Goal: Download file/media: Obtain a digital file from the website

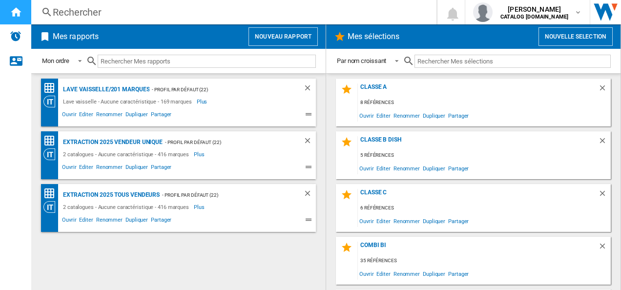
click at [10, 14] on ng-md-icon "Accueil" at bounding box center [16, 12] width 12 height 12
click at [263, 39] on button "Nouveau rapport" at bounding box center [283, 36] width 69 height 19
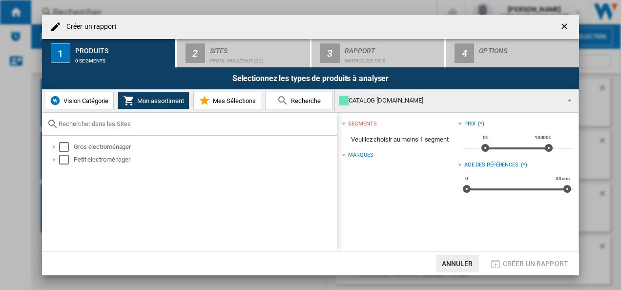
click at [566, 27] on ng-md-icon "getI18NText('BUTTONS.CLOSE_DIALOG')" at bounding box center [566, 27] width 12 height 12
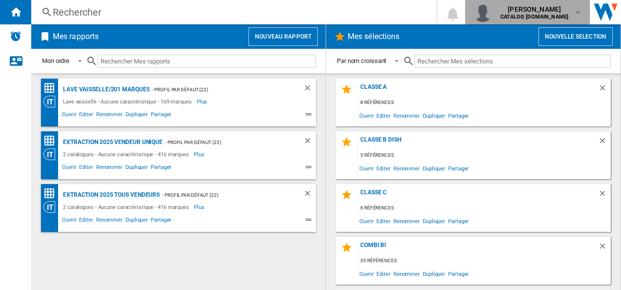
click at [530, 8] on span "[PERSON_NAME]" at bounding box center [535, 9] width 68 height 10
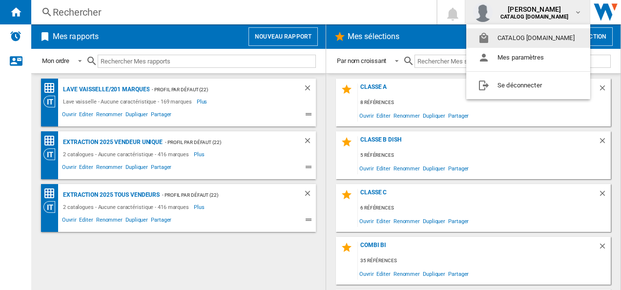
click at [528, 41] on button "CATALOG [DOMAIN_NAME]" at bounding box center [528, 38] width 124 height 20
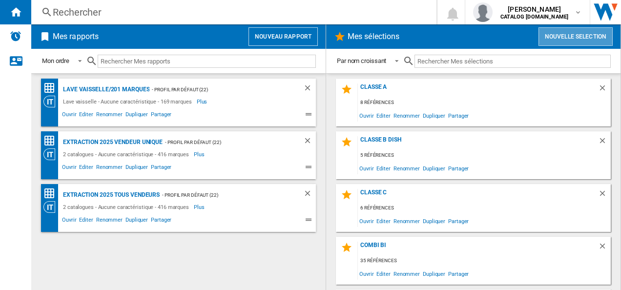
click at [569, 38] on button "Nouvelle selection" at bounding box center [576, 36] width 74 height 19
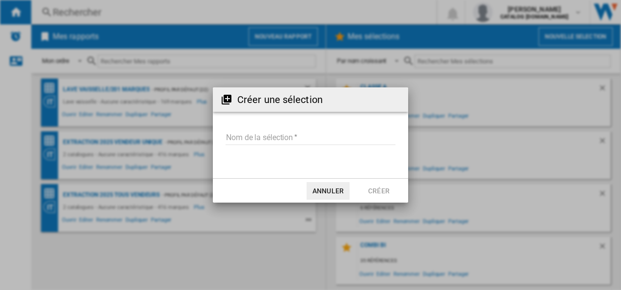
click at [339, 192] on button "Annuler" at bounding box center [328, 191] width 43 height 18
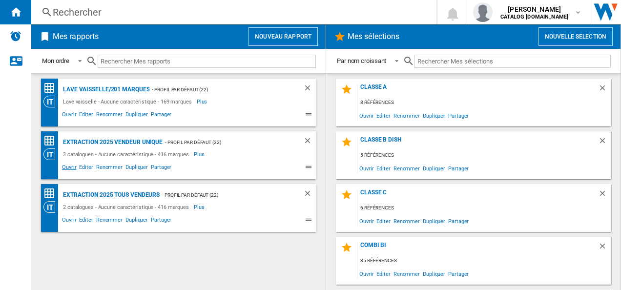
click at [64, 168] on span "Ouvrir" at bounding box center [69, 169] width 17 height 12
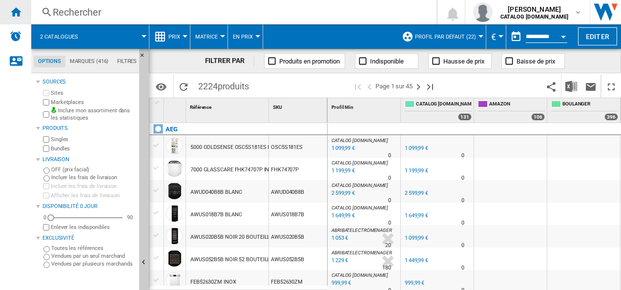
click at [11, 8] on ng-md-icon "Accueil" at bounding box center [16, 12] width 12 height 12
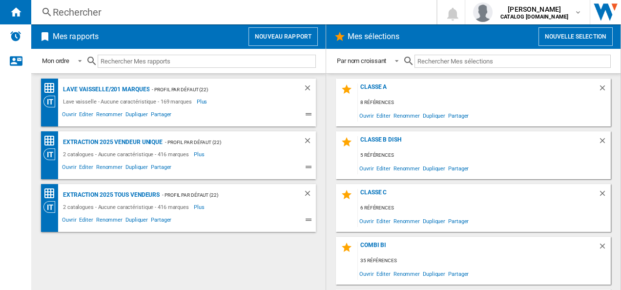
click at [296, 31] on button "Nouveau rapport" at bounding box center [283, 36] width 69 height 19
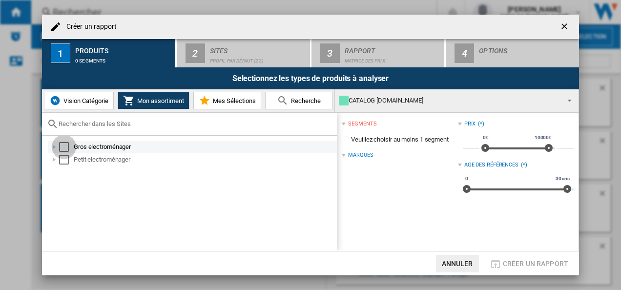
click at [65, 148] on div "Select" at bounding box center [64, 147] width 10 height 10
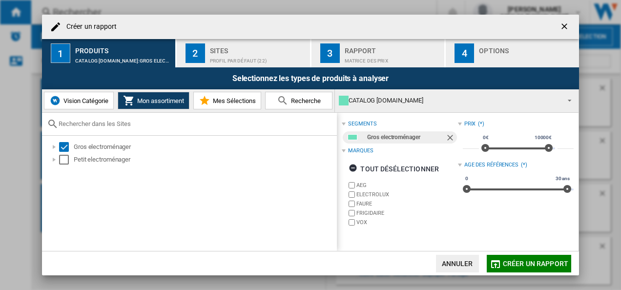
click at [564, 29] on ng-md-icon "getI18NText('BUTTONS.CLOSE_DIALOG')" at bounding box center [566, 27] width 12 height 12
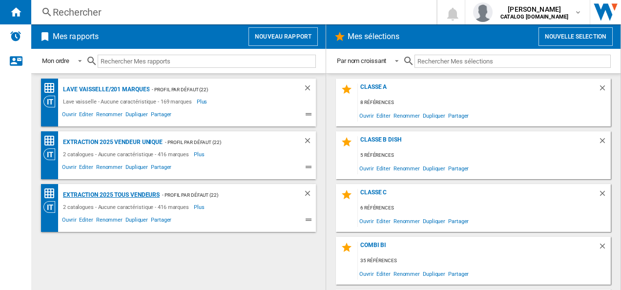
click at [128, 195] on div "extraction 2025 tous vendeurs" at bounding box center [110, 195] width 99 height 12
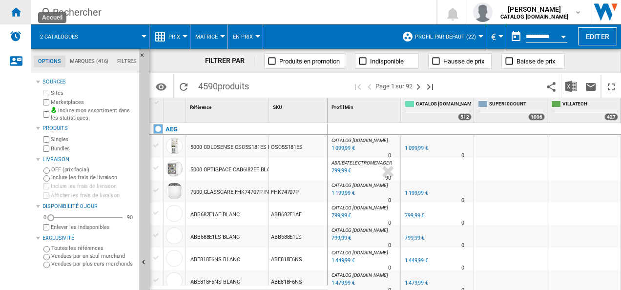
click at [19, 13] on ng-md-icon "Accueil" at bounding box center [16, 12] width 12 height 12
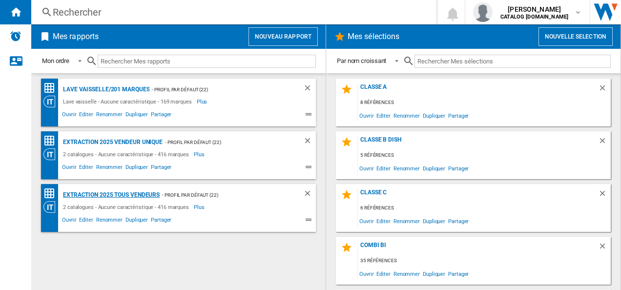
click at [140, 194] on div "extraction 2025 tous vendeurs" at bounding box center [110, 195] width 99 height 12
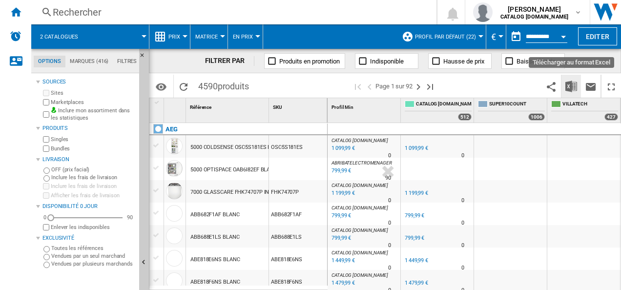
click at [566, 86] on img "Télécharger au format Excel" at bounding box center [572, 87] width 12 height 12
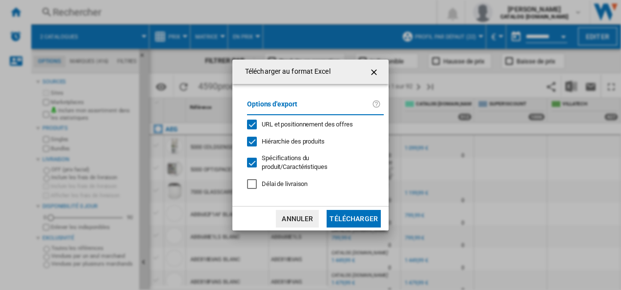
click at [359, 218] on button "Télécharger" at bounding box center [354, 219] width 54 height 18
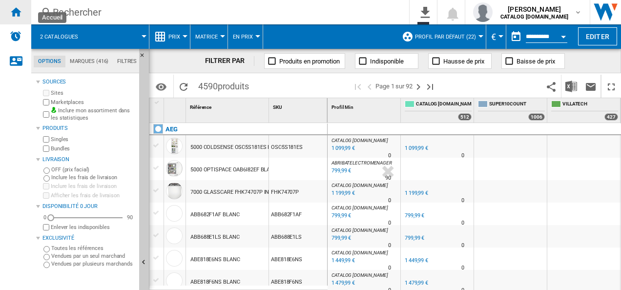
click at [24, 13] on div "Accueil" at bounding box center [15, 12] width 31 height 24
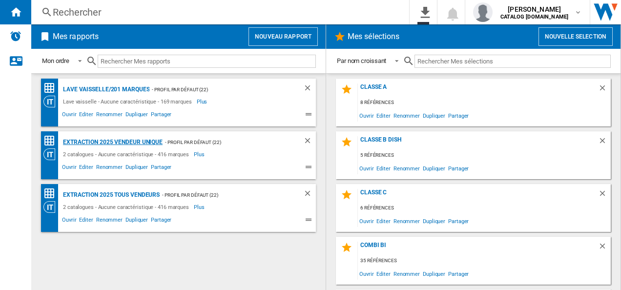
click at [136, 139] on div "Extraction 2025 vendeur unique" at bounding box center [112, 142] width 102 height 12
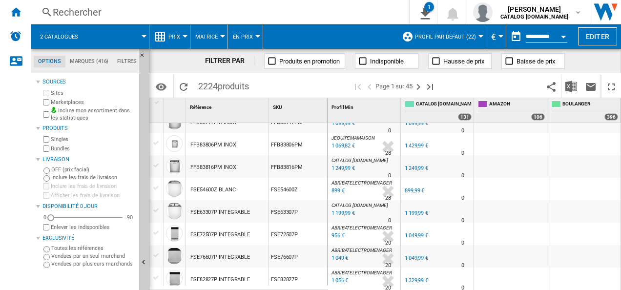
scroll to position [189, 0]
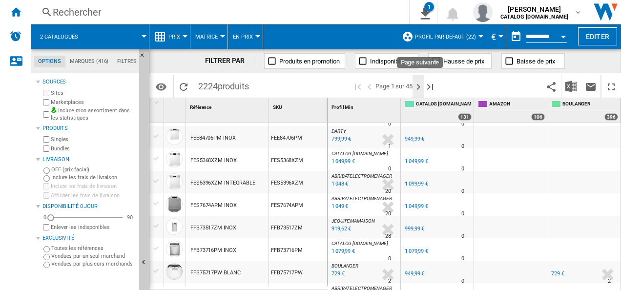
click at [420, 90] on ng-md-icon "Page suivante" at bounding box center [419, 87] width 12 height 12
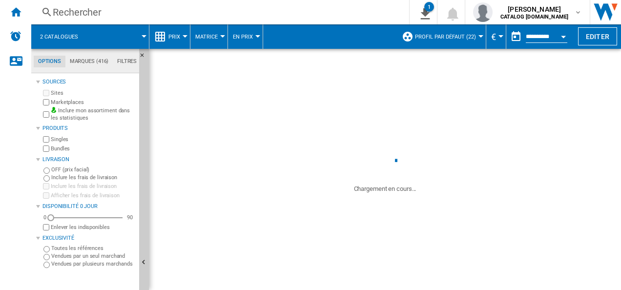
click at [95, 59] on md-tab-item "Marques (416)" at bounding box center [88, 62] width 47 height 12
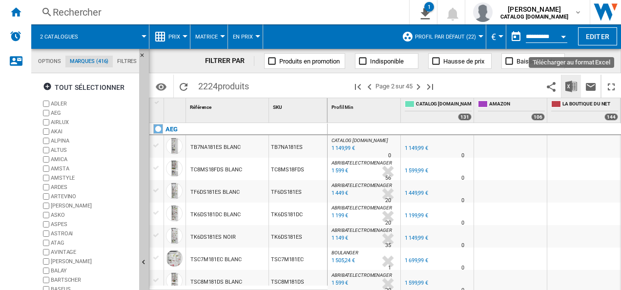
click at [569, 85] on img "Télécharger au format Excel" at bounding box center [572, 87] width 12 height 12
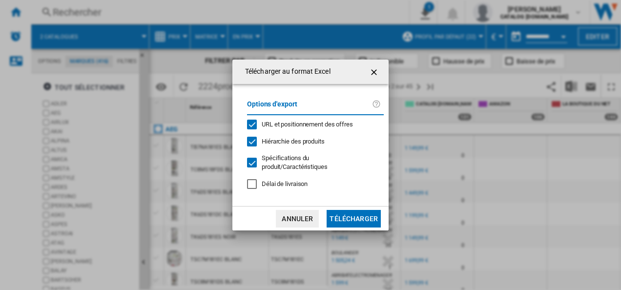
click at [365, 215] on button "Télécharger" at bounding box center [354, 219] width 54 height 18
